Goal: Communication & Community: Ask a question

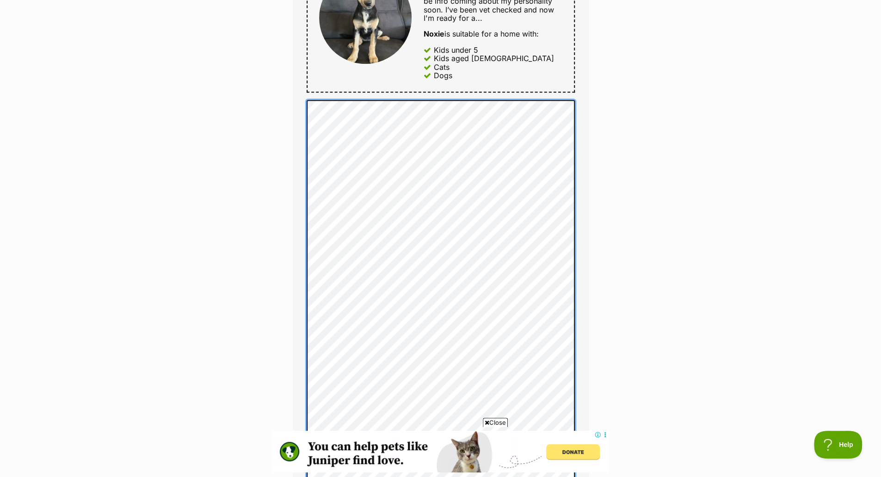
click at [306, 320] on div "Full name [PERSON_NAME] Email We require this to be able to send you communicat…" at bounding box center [441, 236] width 296 height 1047
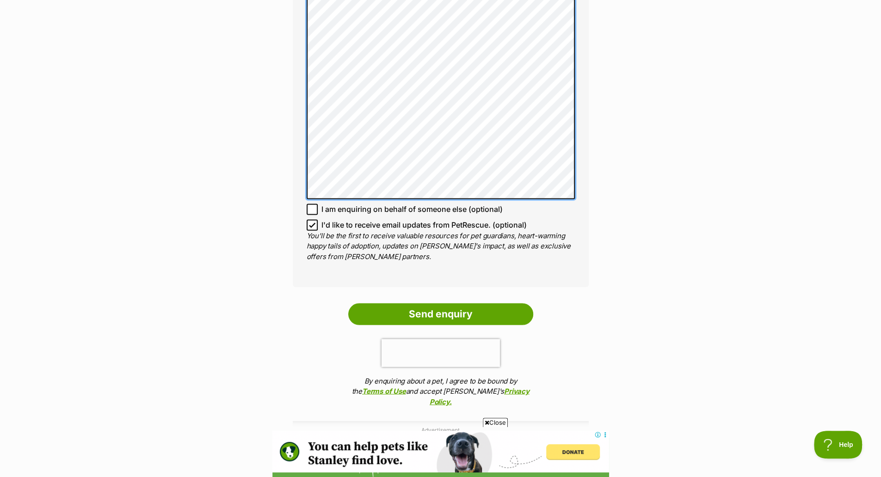
scroll to position [1086, 0]
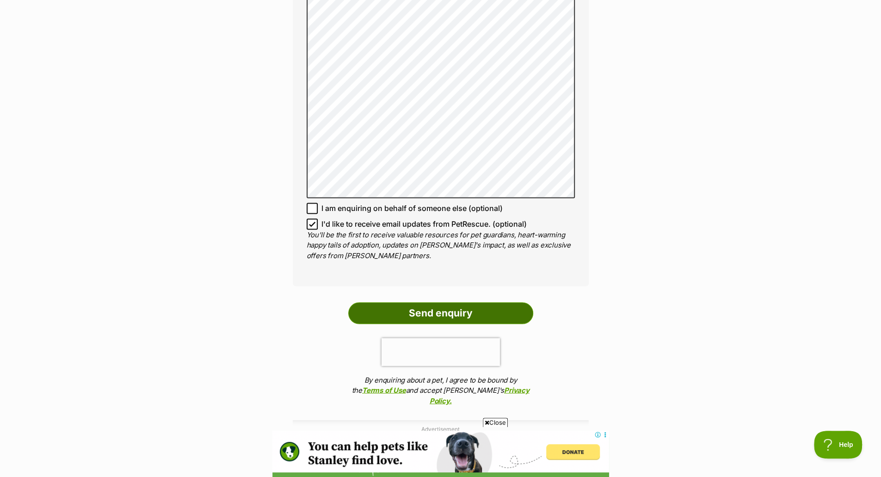
click at [439, 304] on input "Send enquiry" at bounding box center [440, 312] width 185 height 21
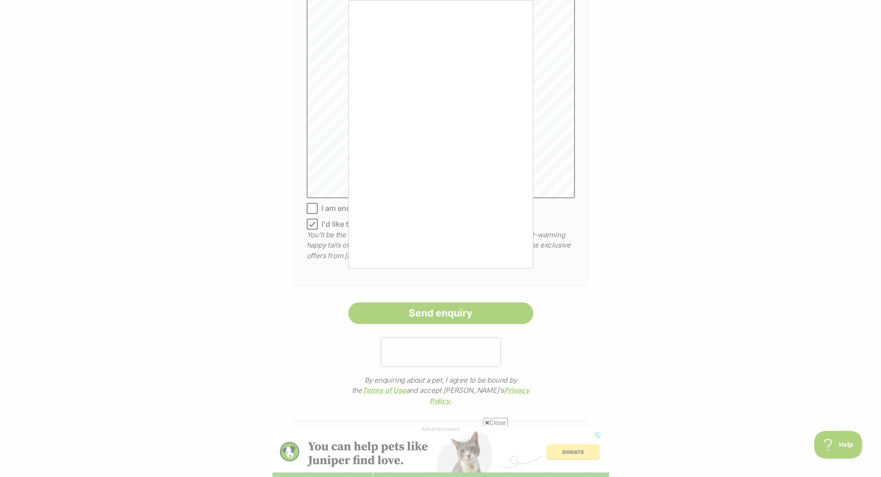
scroll to position [0, 0]
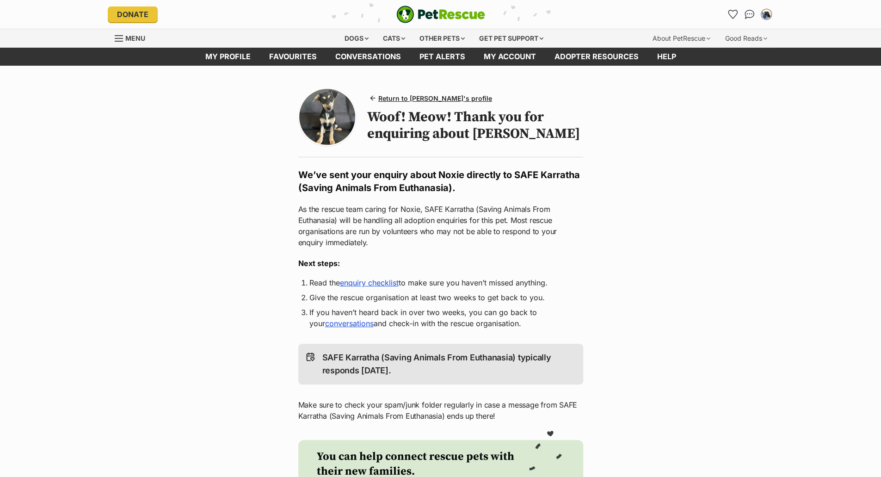
click at [337, 123] on img at bounding box center [327, 117] width 56 height 56
click at [334, 116] on img at bounding box center [327, 117] width 56 height 56
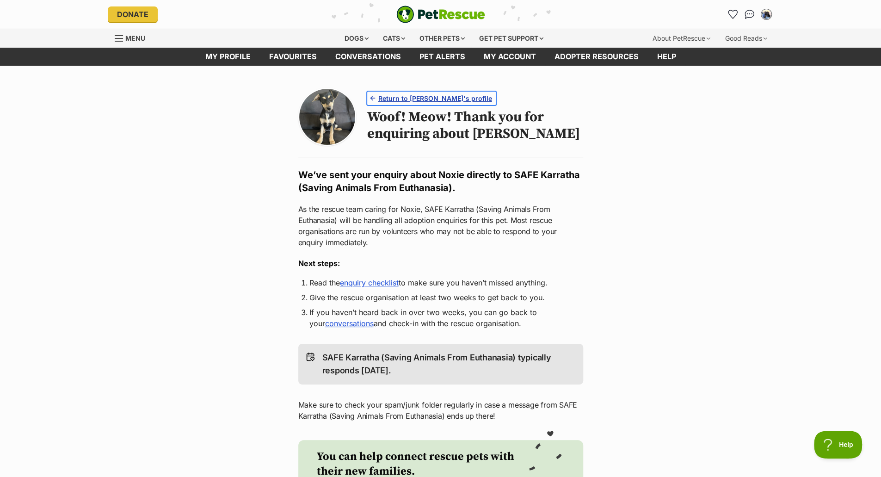
click at [416, 97] on span "Return to Noxie's profile" at bounding box center [435, 98] width 114 height 10
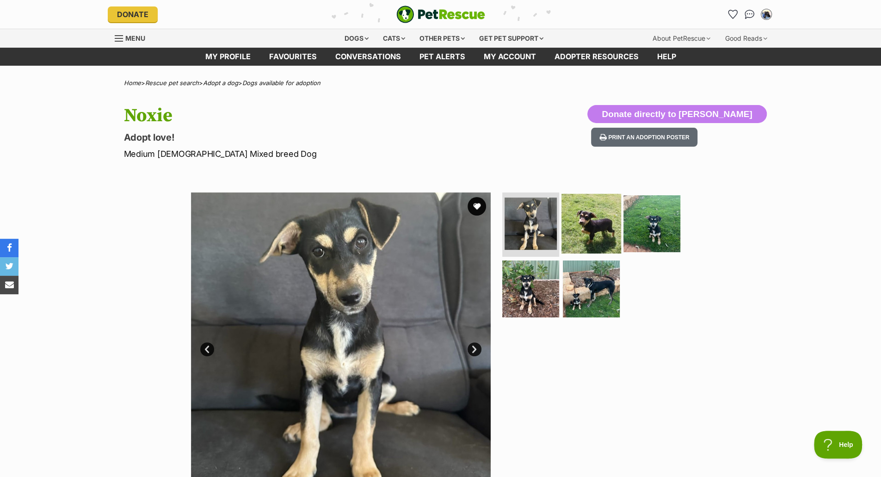
click at [588, 235] on img at bounding box center [591, 223] width 60 height 60
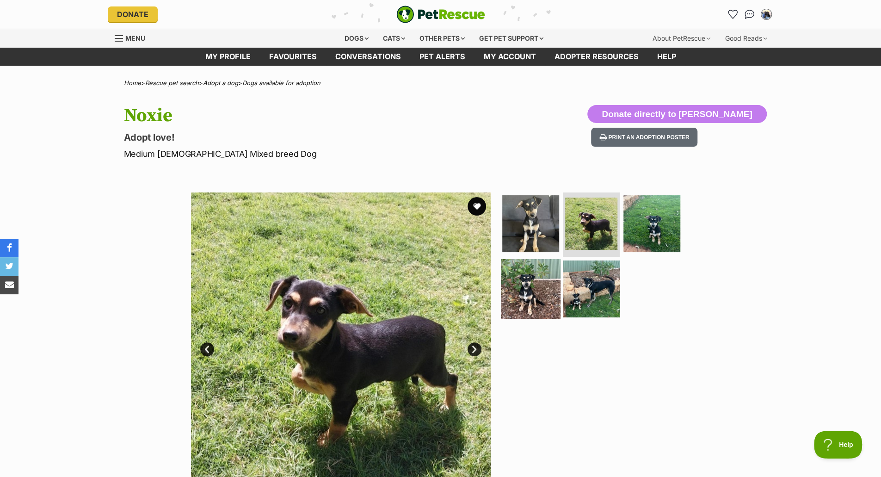
click at [542, 277] on img at bounding box center [531, 289] width 60 height 60
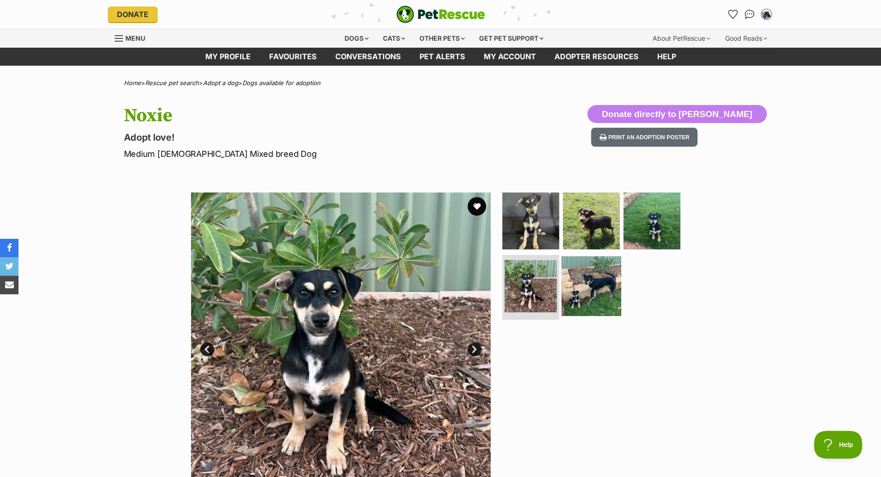
click at [611, 279] on img at bounding box center [591, 286] width 60 height 60
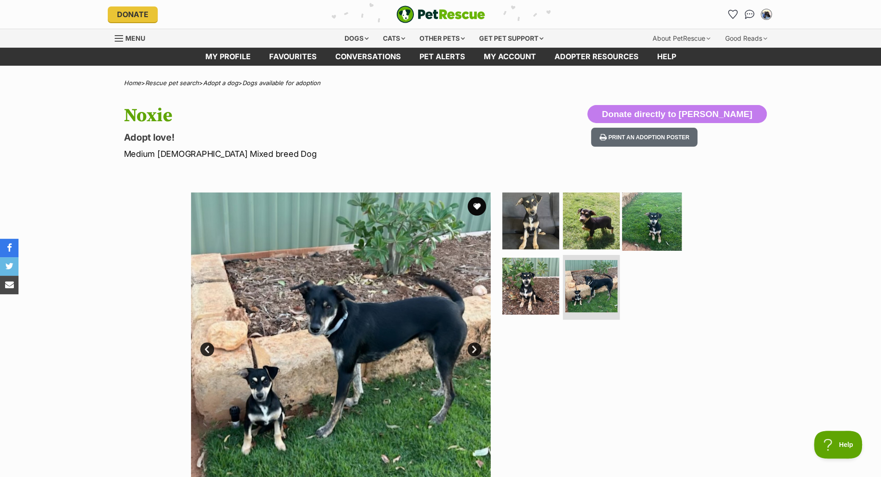
click at [651, 228] on img at bounding box center [652, 221] width 60 height 60
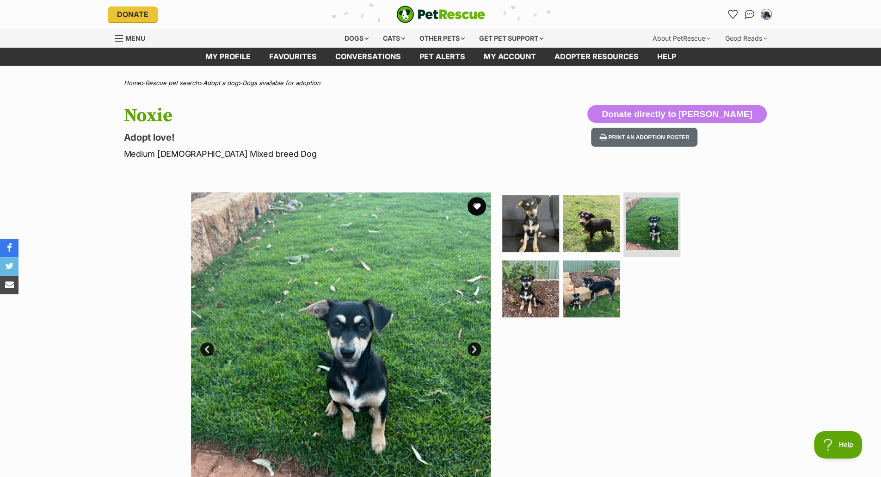
click at [471, 343] on link "Next" at bounding box center [474, 349] width 14 height 14
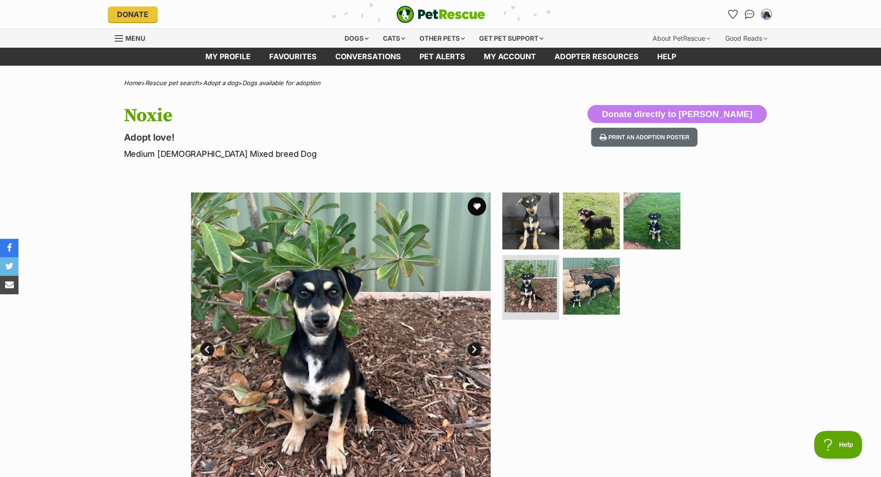
click at [320, 369] on img at bounding box center [341, 342] width 300 height 300
click at [321, 401] on img at bounding box center [341, 342] width 300 height 300
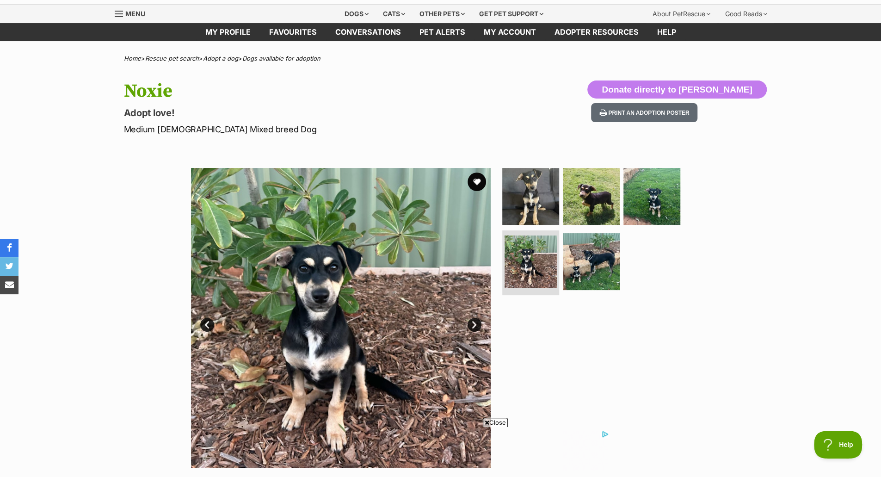
scroll to position [24, 0]
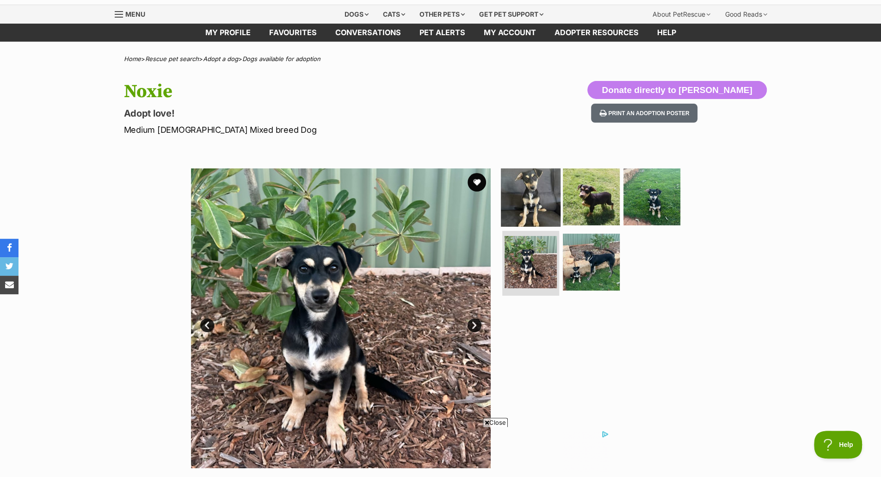
click at [527, 197] on img at bounding box center [531, 196] width 60 height 60
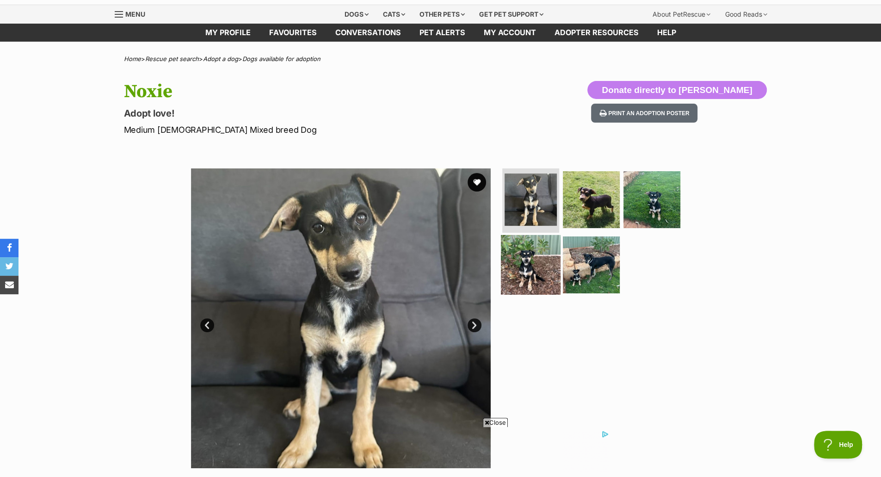
click at [524, 274] on img at bounding box center [531, 265] width 60 height 60
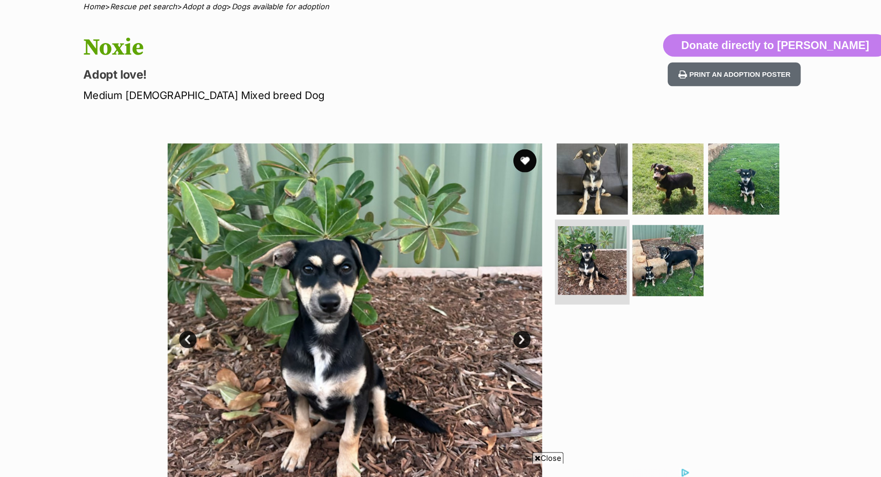
scroll to position [22, 0]
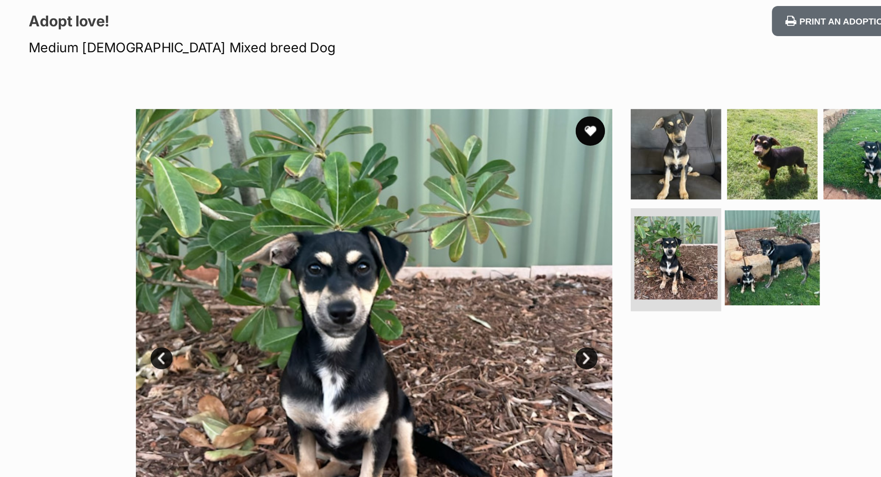
click at [583, 271] on img at bounding box center [591, 264] width 60 height 60
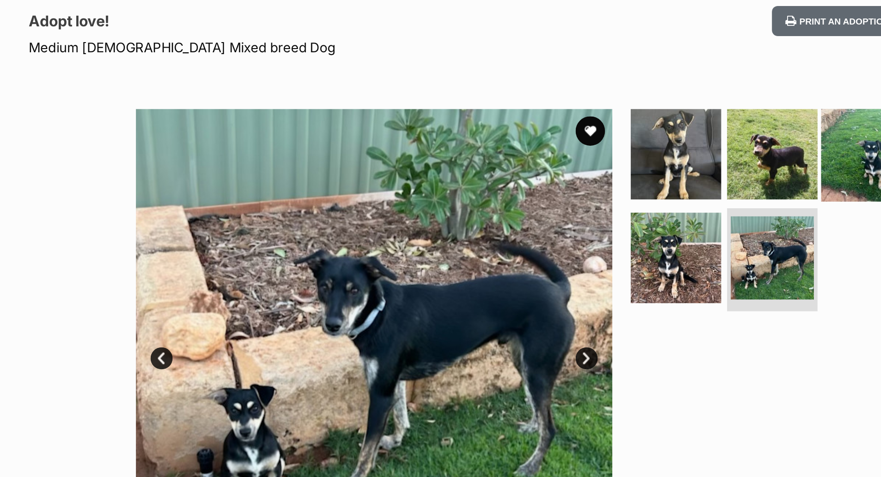
click at [642, 204] on img at bounding box center [652, 199] width 60 height 60
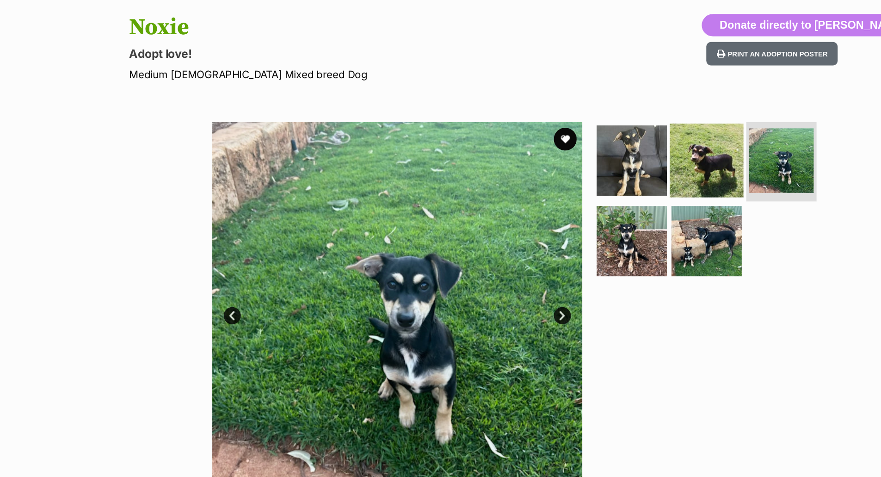
click at [584, 203] on img at bounding box center [591, 202] width 60 height 60
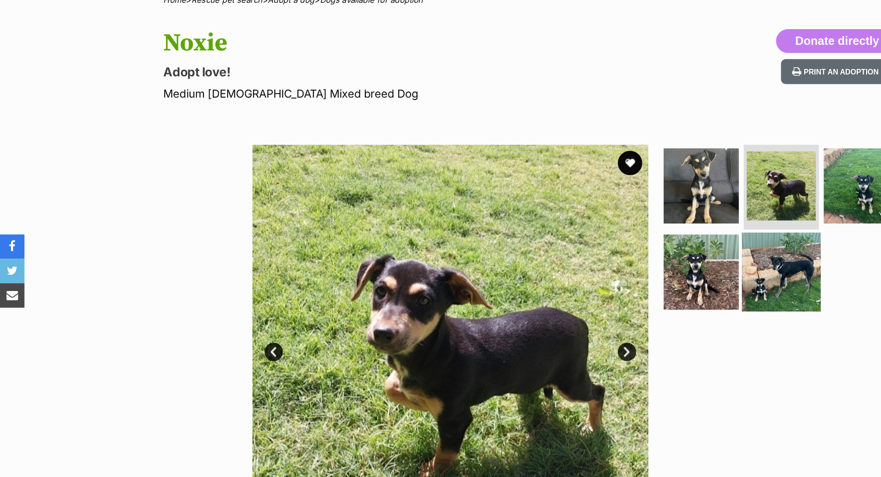
click at [595, 268] on img at bounding box center [591, 267] width 60 height 60
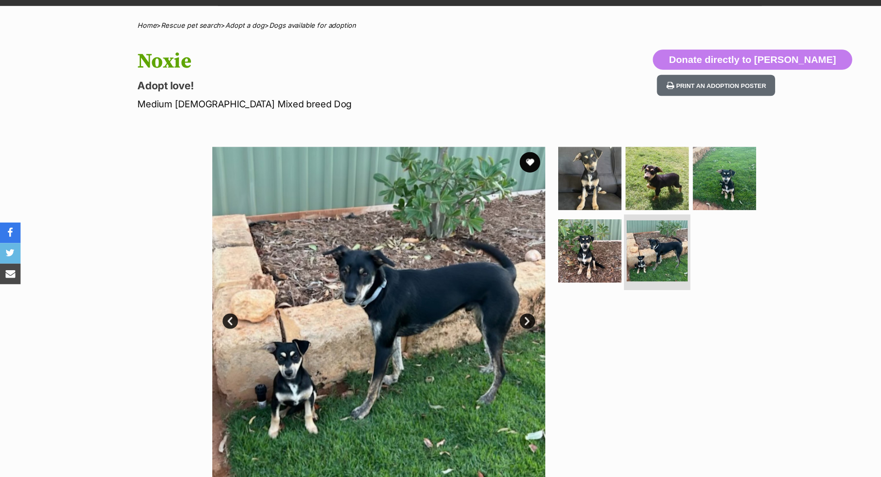
scroll to position [22, 0]
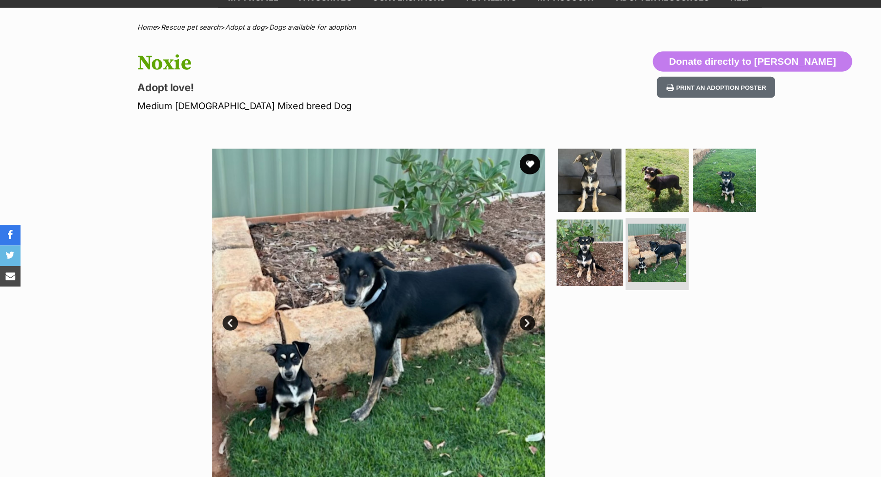
click at [526, 268] on img at bounding box center [531, 264] width 60 height 60
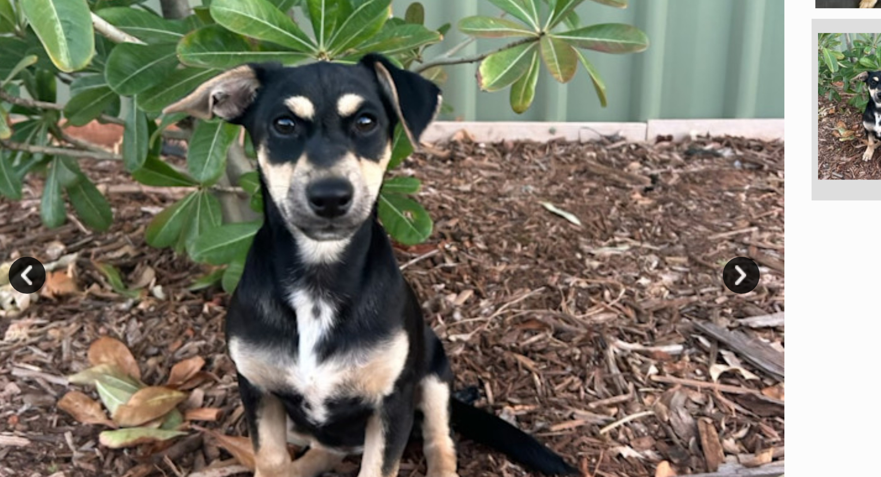
scroll to position [21, 0]
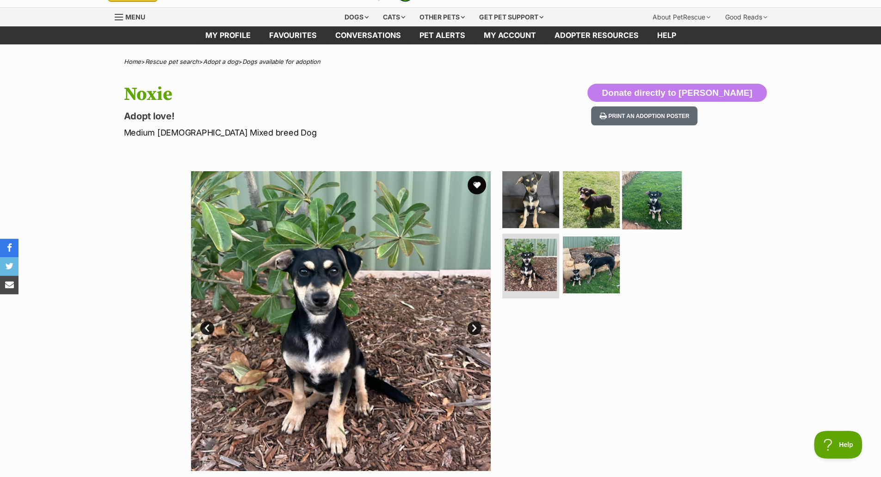
click at [669, 211] on img at bounding box center [652, 199] width 60 height 60
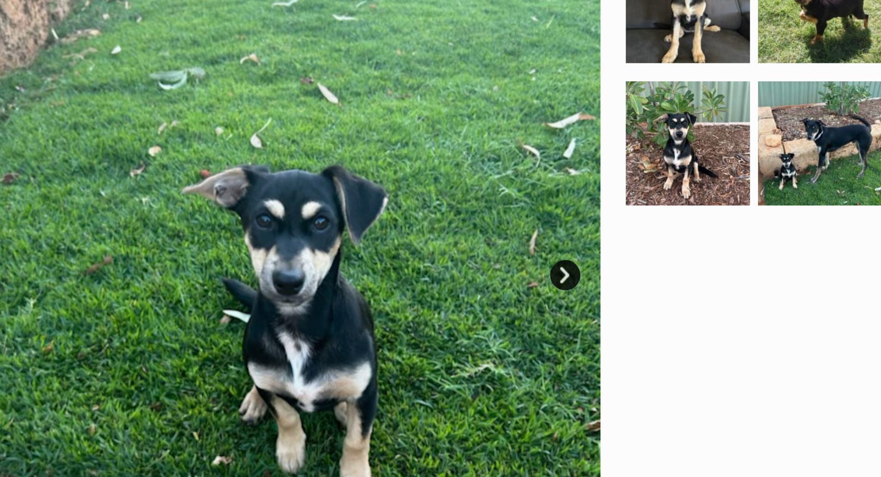
scroll to position [0, 0]
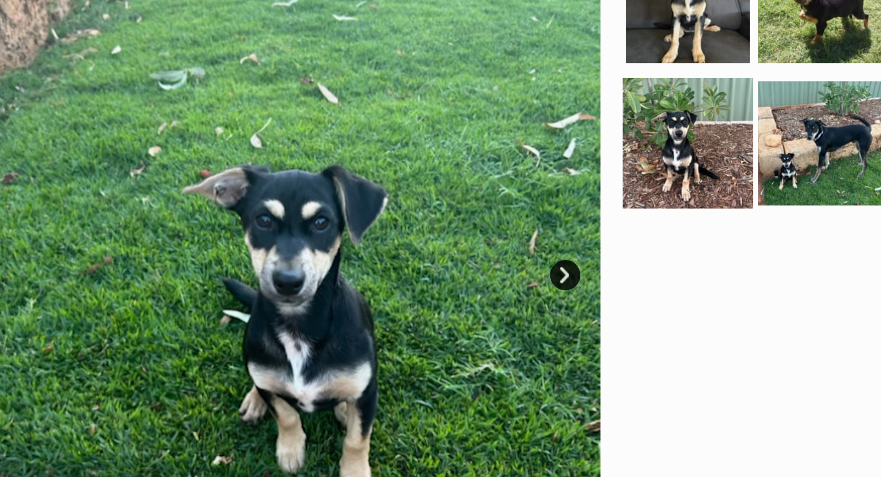
click at [532, 266] on img at bounding box center [531, 267] width 60 height 60
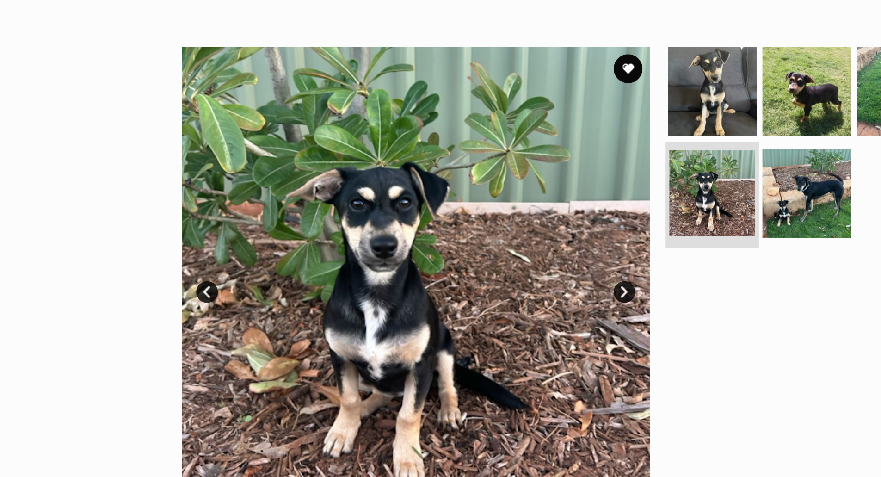
scroll to position [22, 0]
